Goal: Task Accomplishment & Management: Use online tool/utility

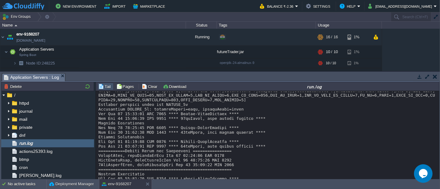
scroll to position [6806, 0]
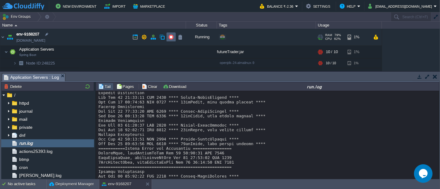
click at [172, 41] on td at bounding box center [170, 36] width 9 height 9
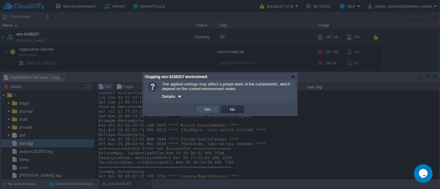
click at [204, 108] on button "Yes" at bounding box center [207, 110] width 11 height 6
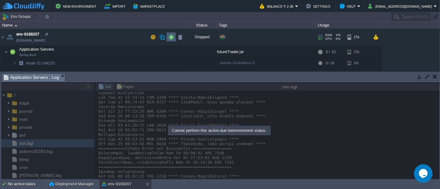
click at [171, 39] on button "button" at bounding box center [171, 37] width 6 height 6
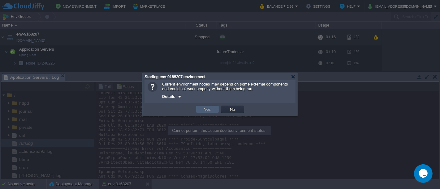
click at [213, 111] on td "Yes" at bounding box center [207, 109] width 23 height 7
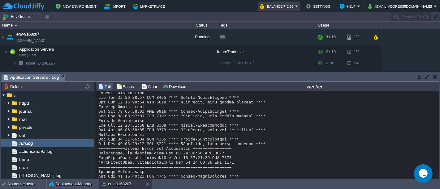
click at [295, 6] on button "Balance ₹-2.36" at bounding box center [277, 5] width 35 height 7
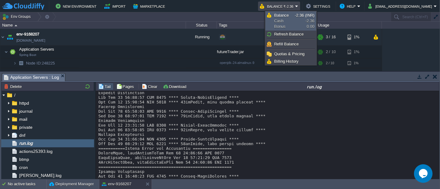
click at [297, 23] on link "Balance Cash Bonus -2.36 (INR) -2.36 0.00" at bounding box center [291, 21] width 50 height 19
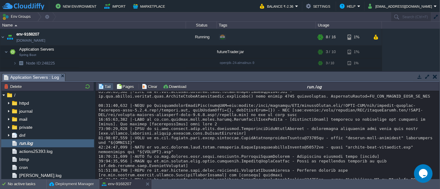
scroll to position [7713, 0]
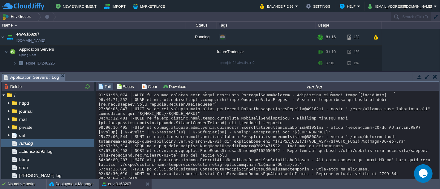
click at [433, 75] on button "button" at bounding box center [435, 77] width 4 height 6
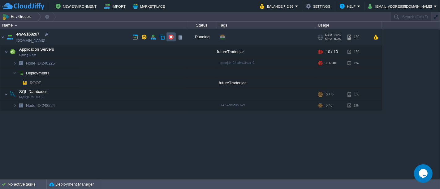
click at [173, 37] on button "button" at bounding box center [171, 37] width 6 height 6
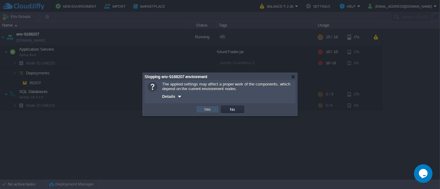
click at [206, 110] on button "Yes" at bounding box center [207, 110] width 11 height 6
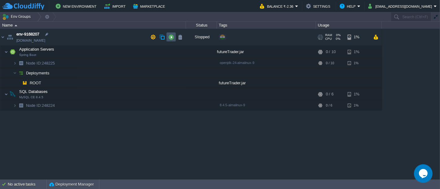
click at [170, 37] on button "button" at bounding box center [171, 37] width 6 height 6
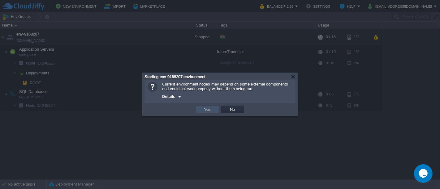
click at [203, 111] on button "Yes" at bounding box center [207, 110] width 11 height 6
